Goal: Communication & Community: Share content

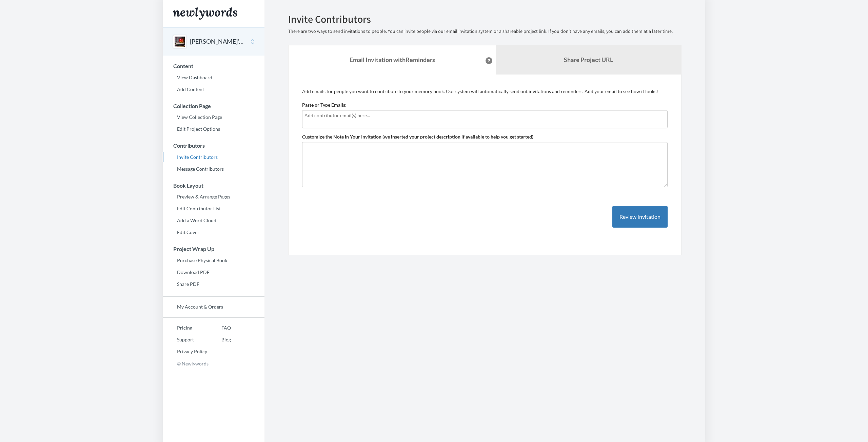
click at [363, 119] on input "text" at bounding box center [484, 115] width 361 height 7
click at [321, 116] on input "text" at bounding box center [484, 115] width 361 height 7
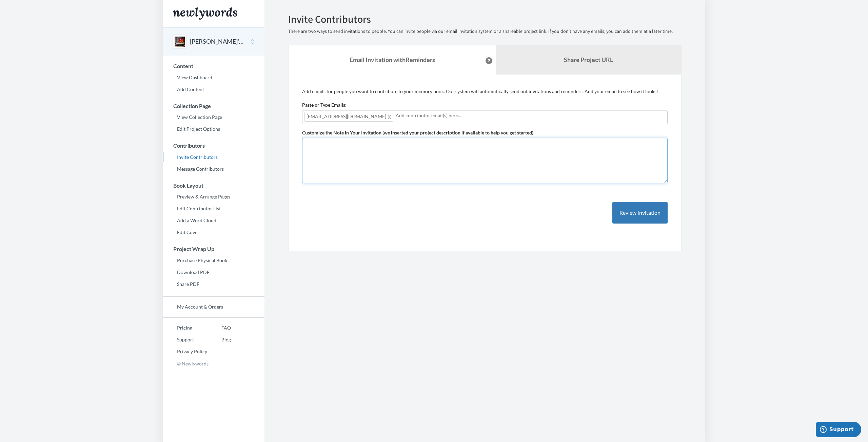
click at [314, 164] on textarea "Customize the Note in Your Invitation (we inserted your project description if …" at bounding box center [484, 160] width 365 height 45
click at [338, 153] on textarea "Customize the Note in Your Invitation (we inserted your project description if …" at bounding box center [484, 160] width 365 height 45
click at [356, 135] on label "Customize the Note in Your Invitation (we inserted your project description if …" at bounding box center [417, 133] width 231 height 7
click at [356, 138] on textarea "[PERSON_NAME]'s" at bounding box center [484, 160] width 365 height 45
type textarea "[PERSON_NAME] is turning 40! Compiling a book of memories, well-wishes and appr…"
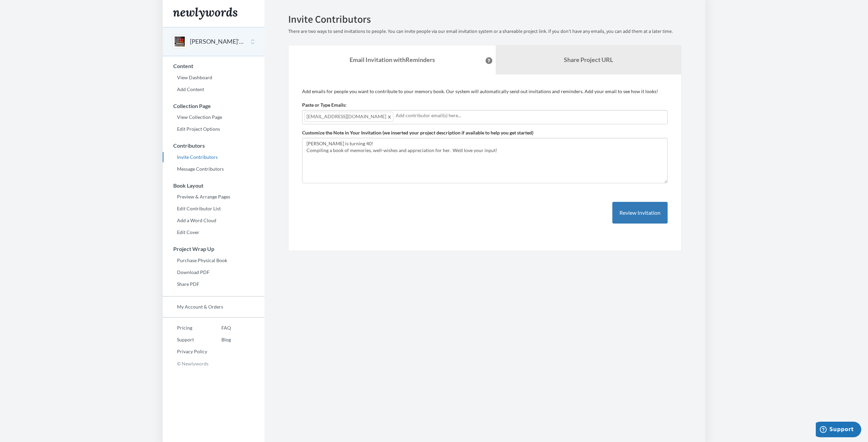
click at [526, 232] on div "Add emails for people you want to contribute to your memory book. Our system wi…" at bounding box center [484, 163] width 365 height 150
click at [646, 214] on button "Review Invitation" at bounding box center [639, 213] width 55 height 22
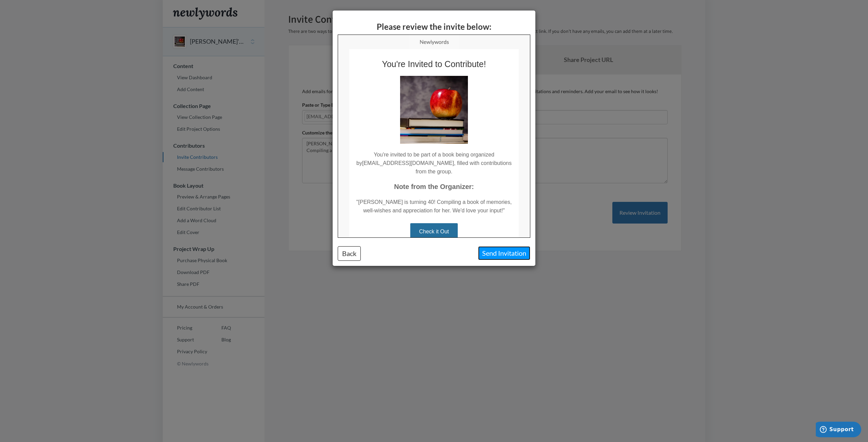
click at [512, 255] on button "Send Invitation" at bounding box center [504, 253] width 52 height 14
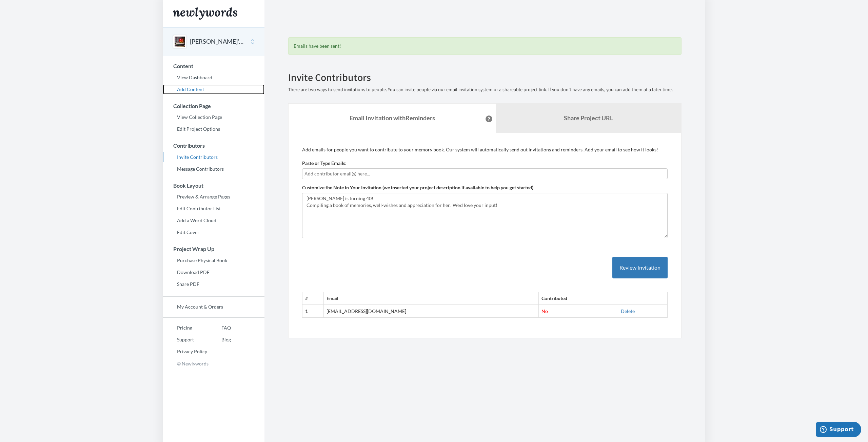
click at [184, 87] on link "Add Content" at bounding box center [214, 89] width 102 height 10
